Goal: Find contact information: Find contact information

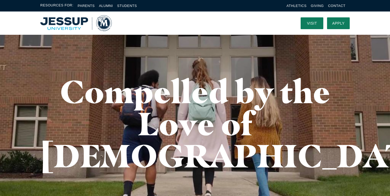
scroll to position [14, 0]
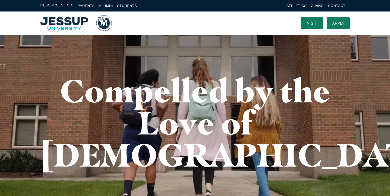
click at [62, 22] on img "Home" at bounding box center [76, 23] width 72 height 16
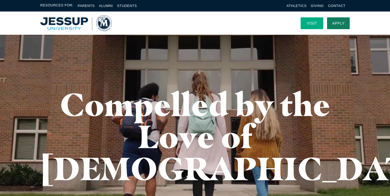
click at [312, 23] on link "Visit" at bounding box center [312, 23] width 23 height 12
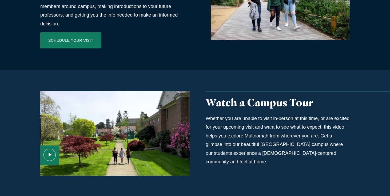
scroll to position [292, 0]
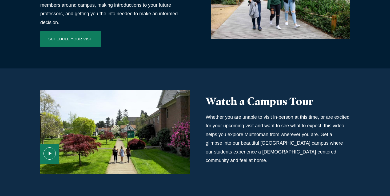
click at [146, 110] on div "Media Content" at bounding box center [115, 132] width 150 height 84
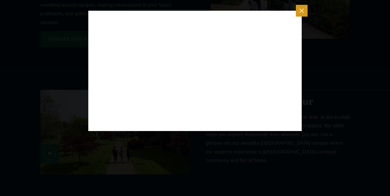
click at [301, 11] on icon "Close modal" at bounding box center [302, 10] width 7 height 7
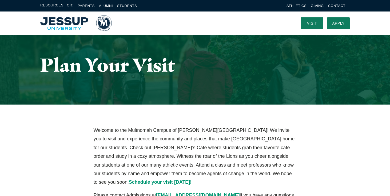
scroll to position [0, 0]
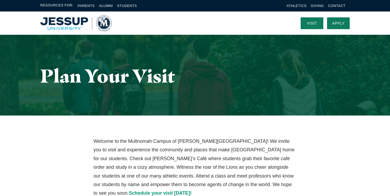
click at [301, 3] on li "Athletics" at bounding box center [297, 6] width 20 height 6
click at [299, 6] on link "Athletics" at bounding box center [297, 6] width 20 height 4
click at [300, 6] on link "Athletics" at bounding box center [297, 6] width 20 height 4
click at [105, 5] on link "Alumni" at bounding box center [106, 6] width 14 height 4
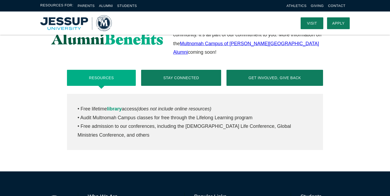
scroll to position [174, 0]
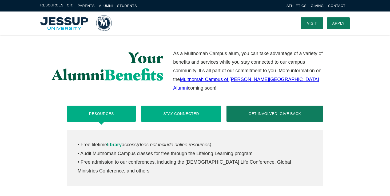
click at [193, 105] on button "Stay Connected" at bounding box center [181, 113] width 80 height 16
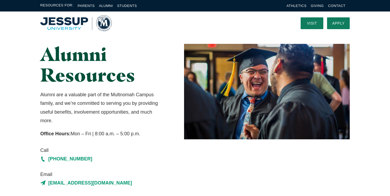
scroll to position [0, 0]
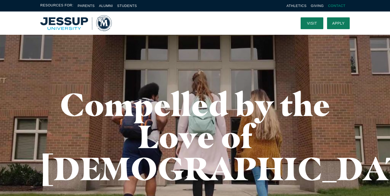
click at [336, 7] on link "Contact" at bounding box center [336, 6] width 17 height 4
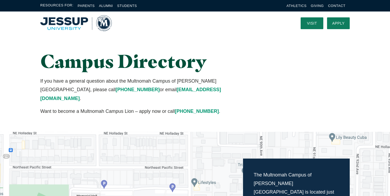
click at [340, 3] on li "Contact" at bounding box center [336, 6] width 17 height 6
click at [339, 5] on link "Contact" at bounding box center [336, 6] width 17 height 4
